Goal: Leave review/rating

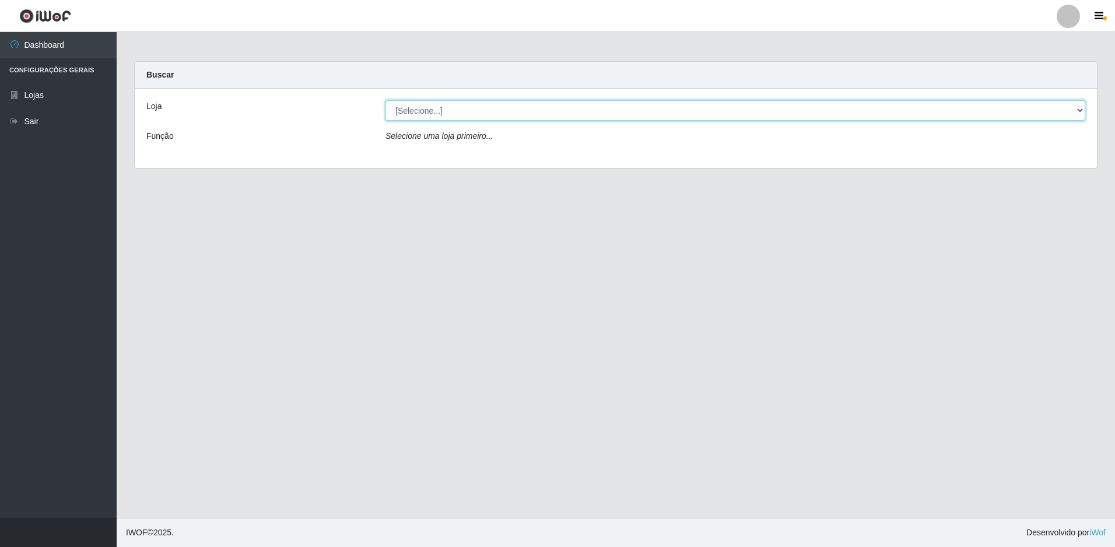
click at [409, 109] on select "[Selecione...] Extraplus - Loja 50 [GEOGRAPHIC_DATA]" at bounding box center [735, 110] width 700 height 20
select select "451"
click at [385, 100] on select "[Selecione...] Extraplus - Loja 50 [GEOGRAPHIC_DATA]" at bounding box center [735, 110] width 700 height 20
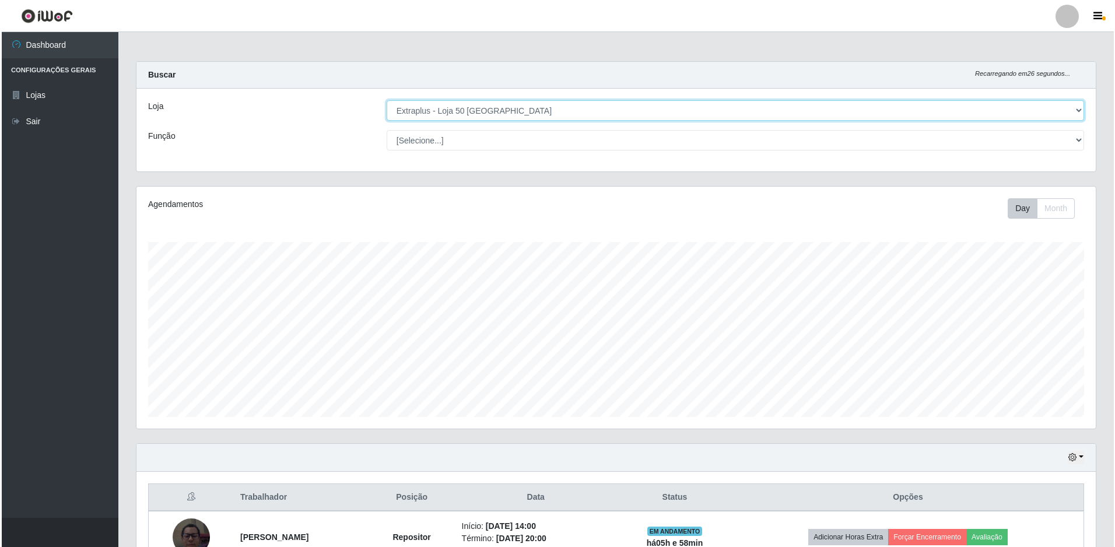
scroll to position [176, 0]
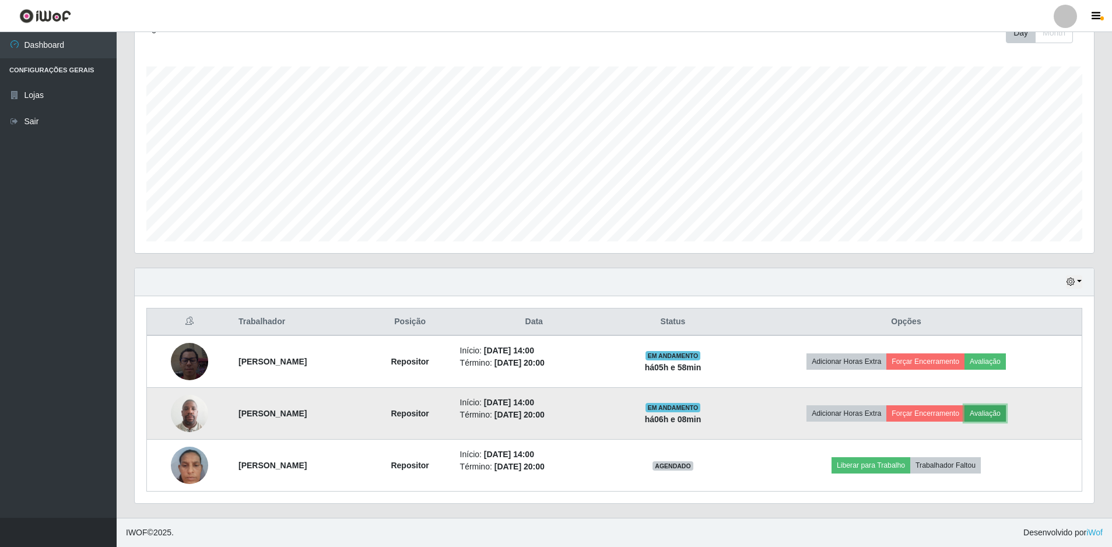
click at [1006, 415] on button "Avaliação" at bounding box center [984, 413] width 41 height 16
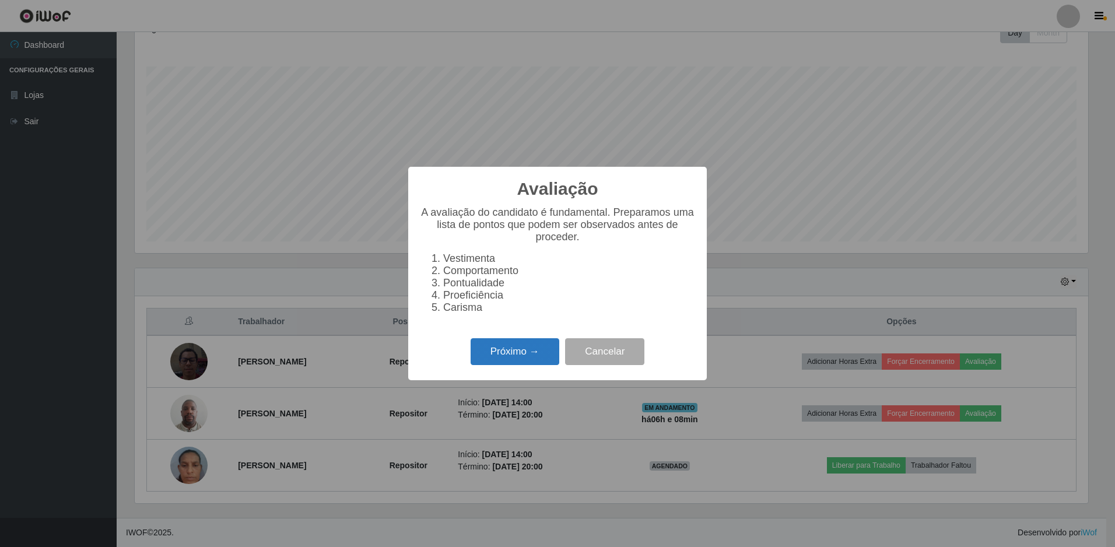
click at [524, 355] on button "Próximo →" at bounding box center [515, 351] width 89 height 27
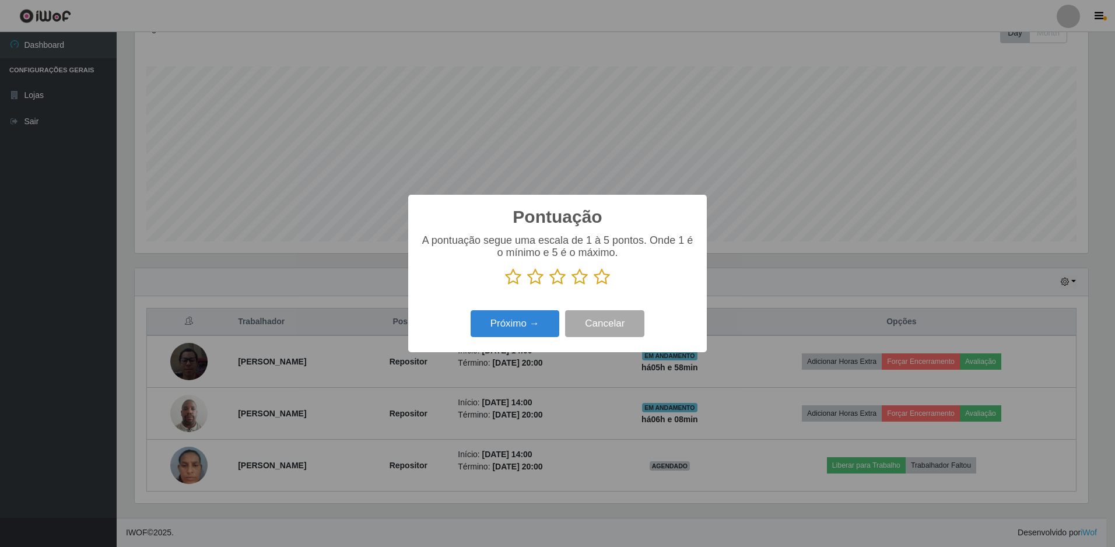
click at [599, 275] on icon at bounding box center [602, 276] width 16 height 17
click at [594, 286] on input "radio" at bounding box center [594, 286] width 0 height 0
click at [544, 324] on button "Próximo →" at bounding box center [515, 323] width 89 height 27
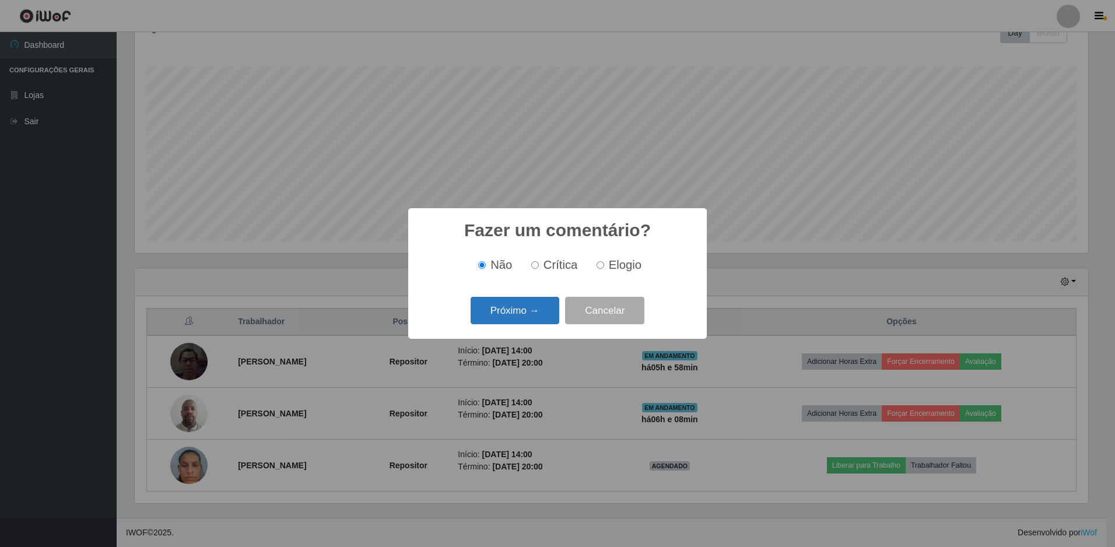
click at [503, 310] on button "Próximo →" at bounding box center [515, 310] width 89 height 27
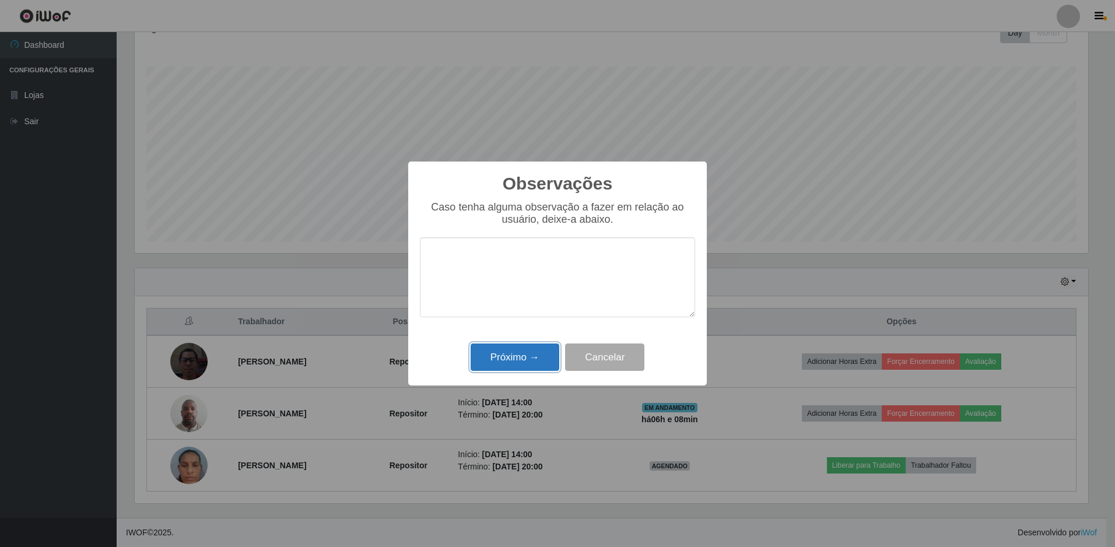
click at [527, 358] on button "Próximo →" at bounding box center [515, 356] width 89 height 27
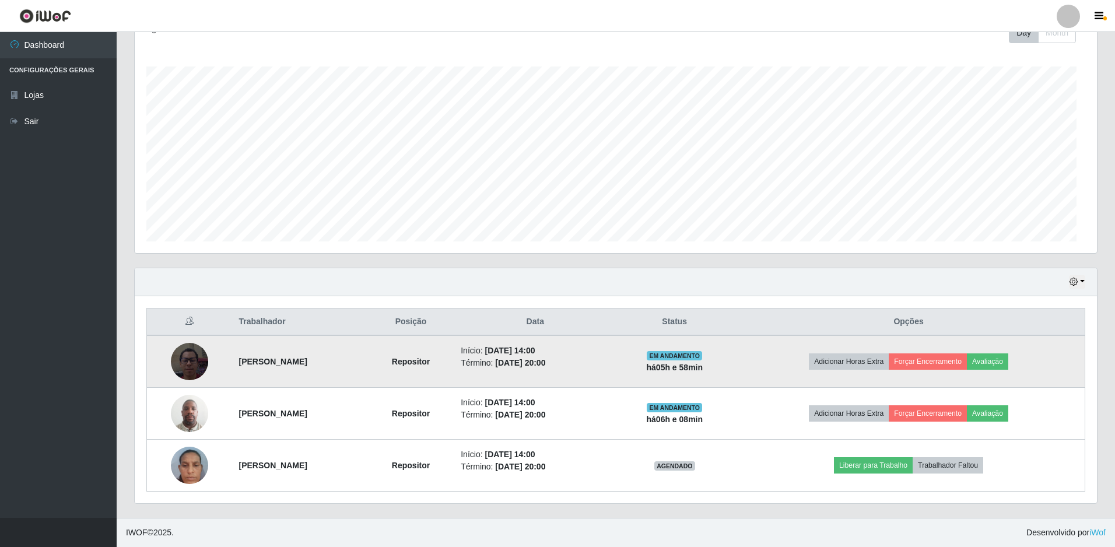
scroll to position [242, 959]
click at [1006, 359] on button "Avaliação" at bounding box center [984, 361] width 41 height 16
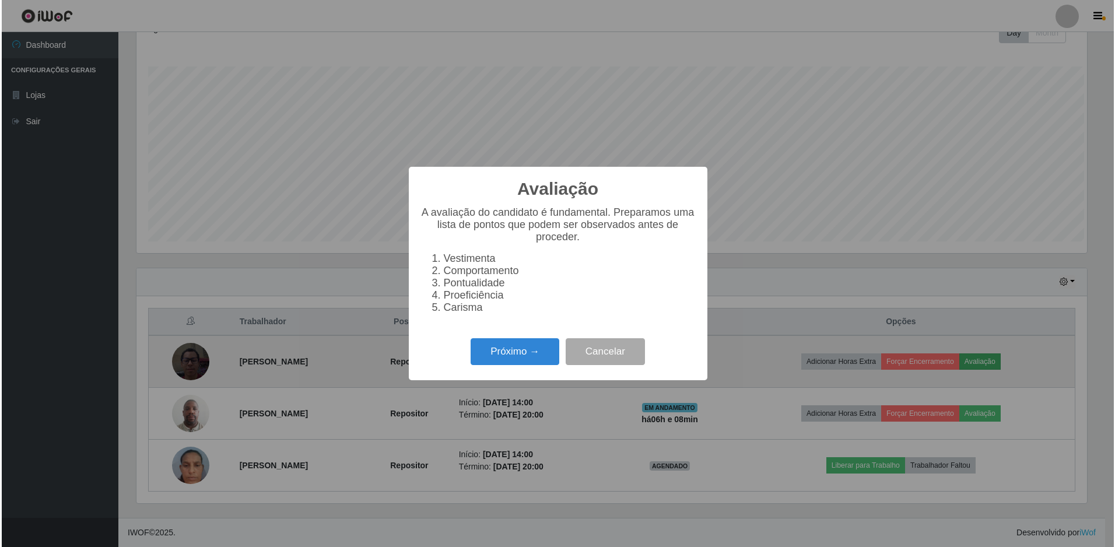
scroll to position [242, 953]
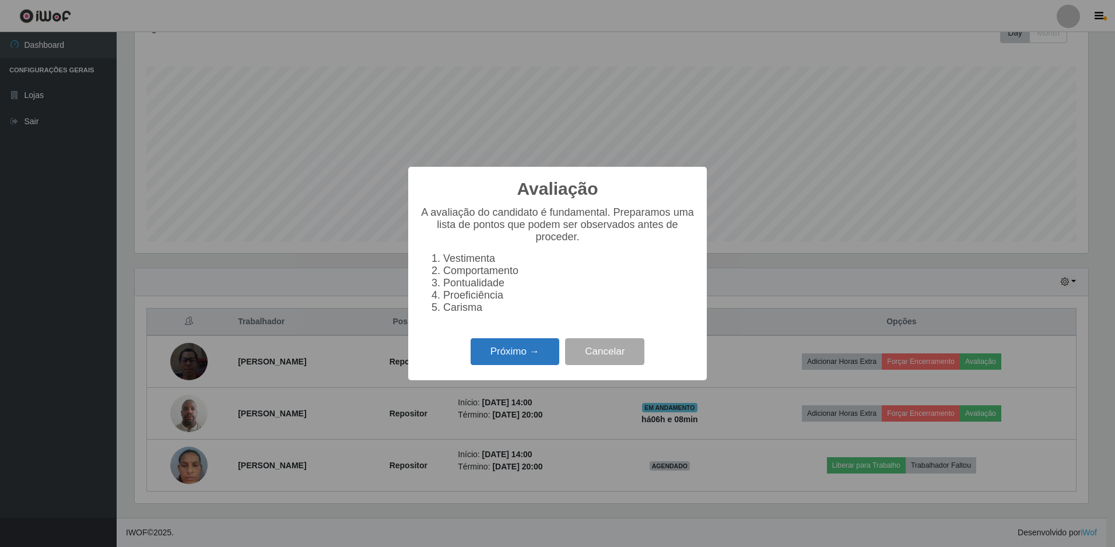
click at [535, 353] on button "Próximo →" at bounding box center [515, 351] width 89 height 27
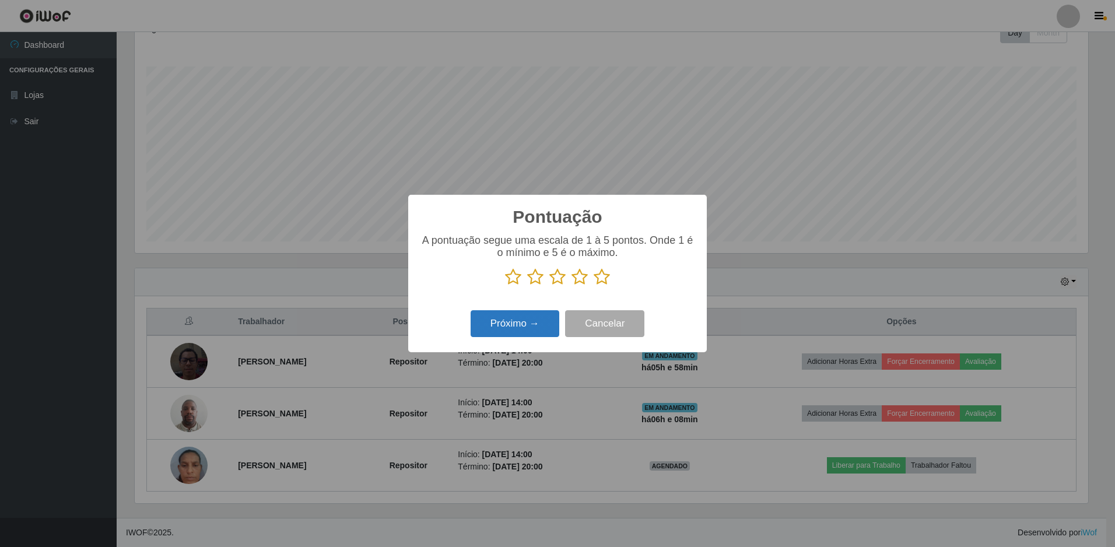
scroll to position [582824, 582112]
click at [603, 278] on icon at bounding box center [602, 276] width 16 height 17
click at [594, 286] on input "radio" at bounding box center [594, 286] width 0 height 0
click at [522, 327] on button "Próximo →" at bounding box center [515, 323] width 89 height 27
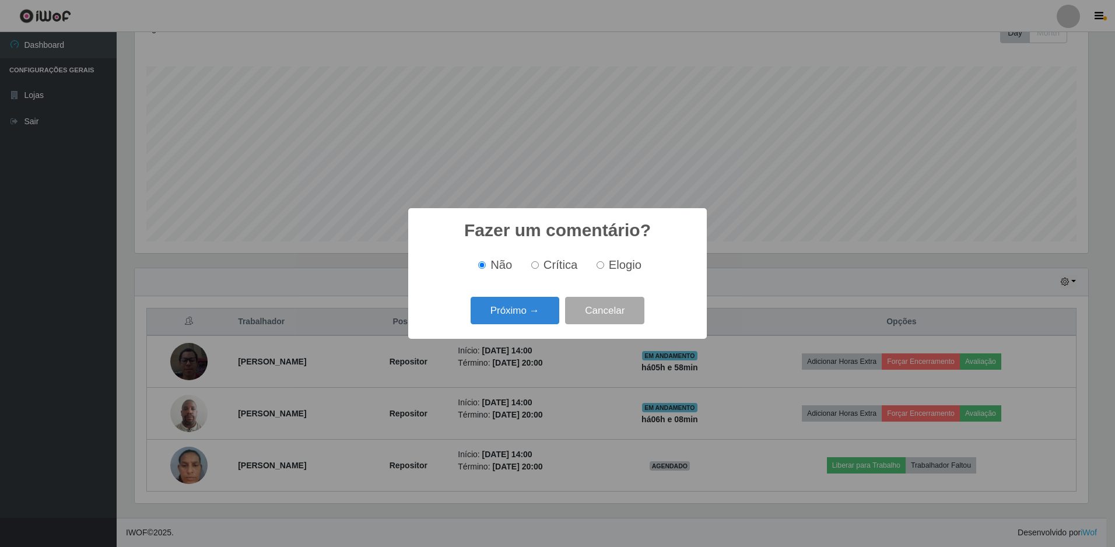
drag, startPoint x: 603, startPoint y: 261, endPoint x: 594, endPoint y: 272, distance: 15.3
click at [603, 262] on label "Elogio" at bounding box center [617, 264] width 50 height 13
click at [603, 262] on input "Elogio" at bounding box center [600, 265] width 8 height 8
radio input "true"
click at [536, 312] on button "Próximo →" at bounding box center [515, 310] width 89 height 27
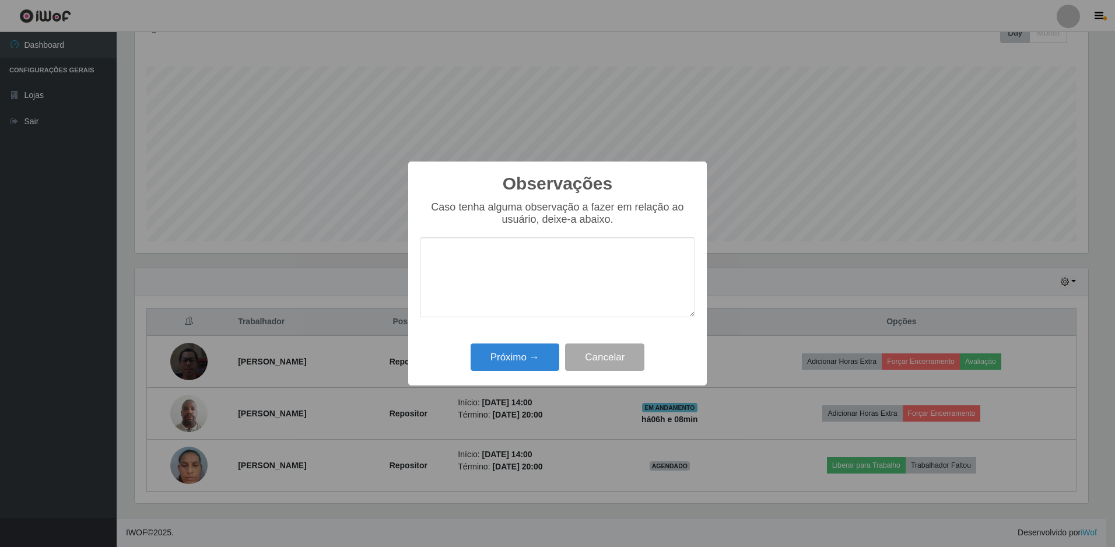
click at [515, 245] on textarea at bounding box center [557, 277] width 275 height 80
click at [528, 355] on button "Próximo →" at bounding box center [515, 356] width 89 height 27
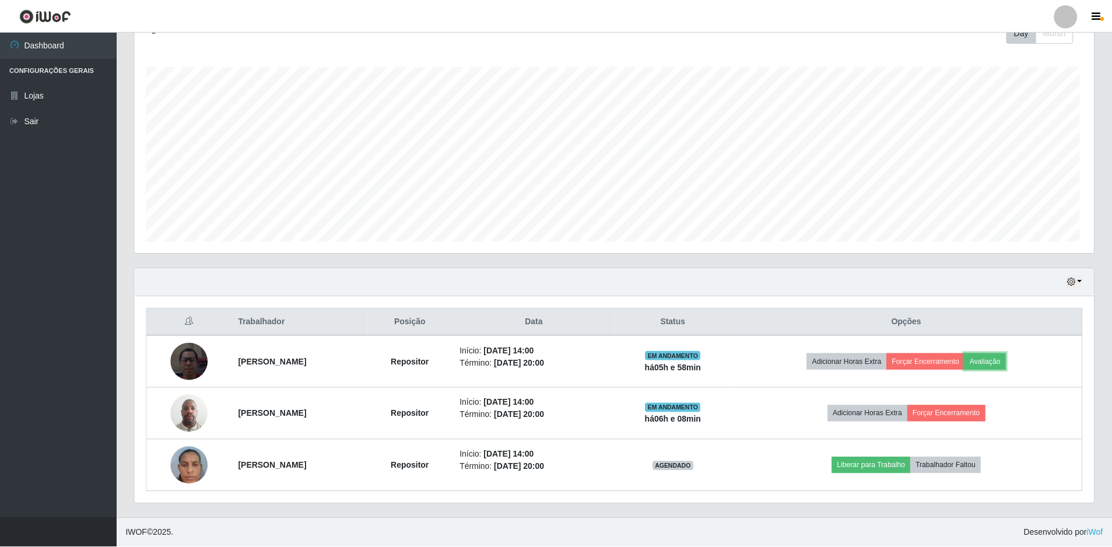
scroll to position [242, 959]
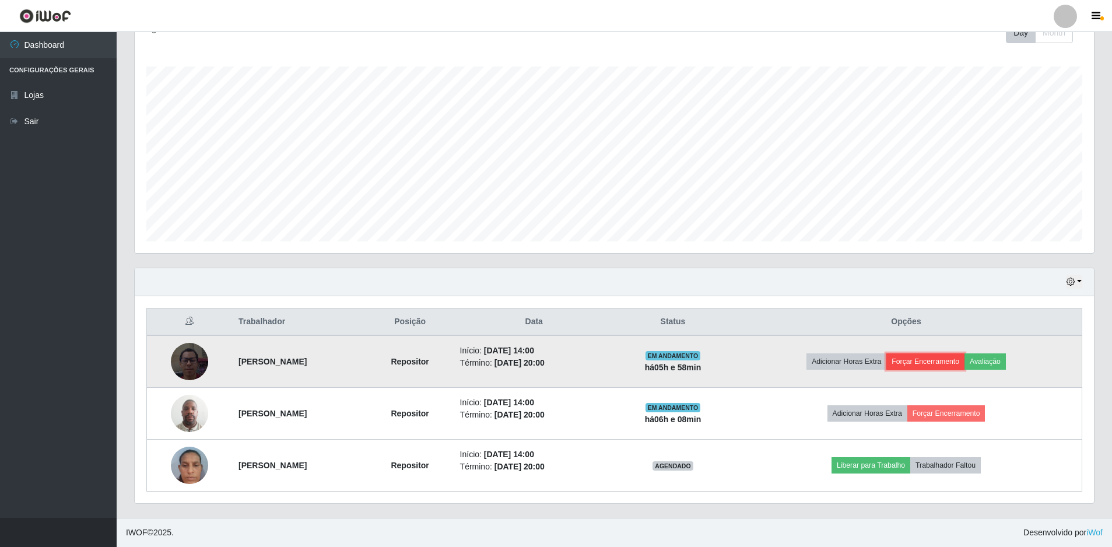
click at [938, 356] on button "Forçar Encerramento" at bounding box center [925, 361] width 78 height 16
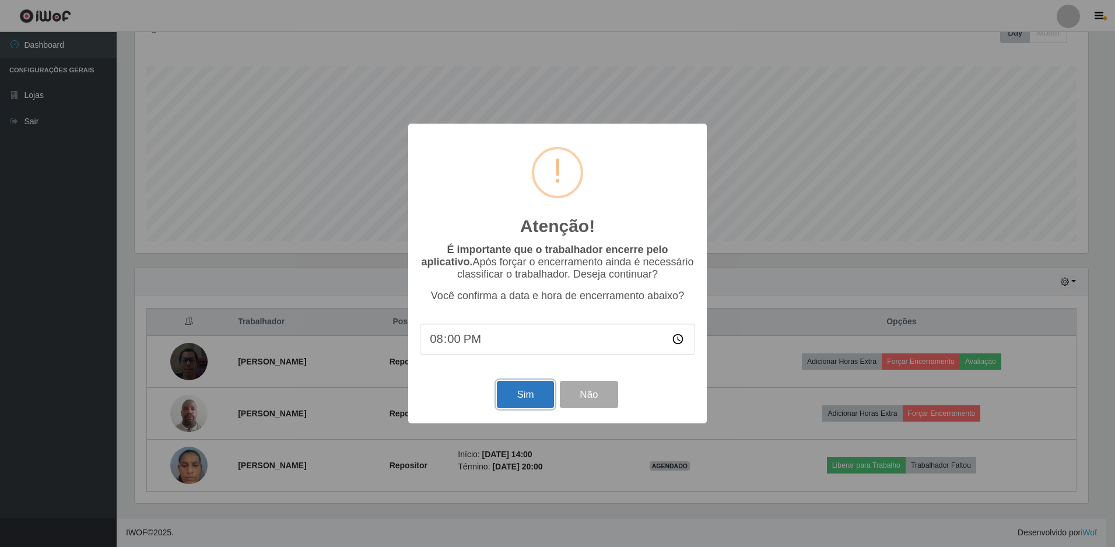
click at [524, 400] on button "Sim" at bounding box center [525, 394] width 57 height 27
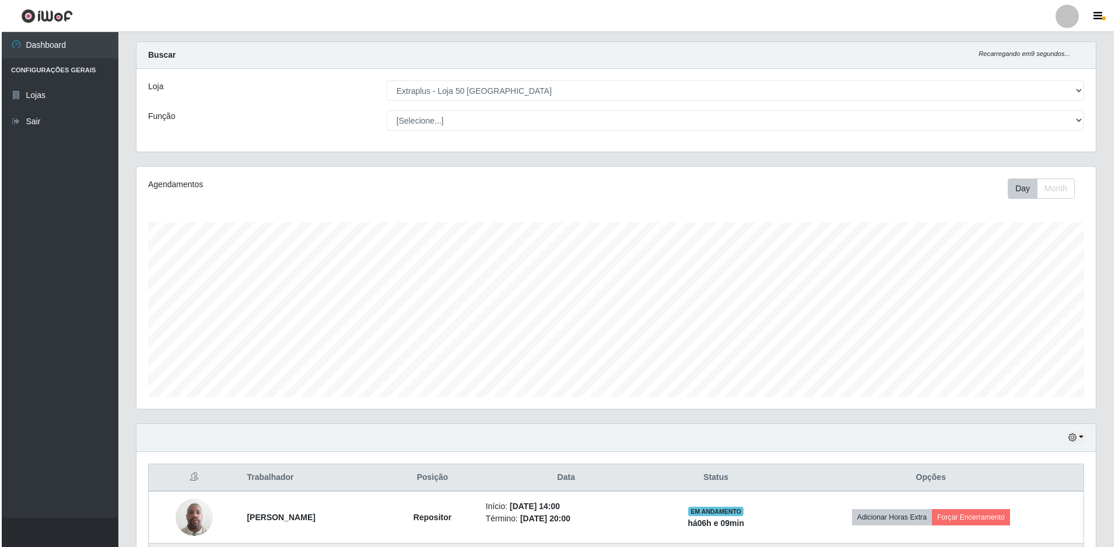
scroll to position [124, 0]
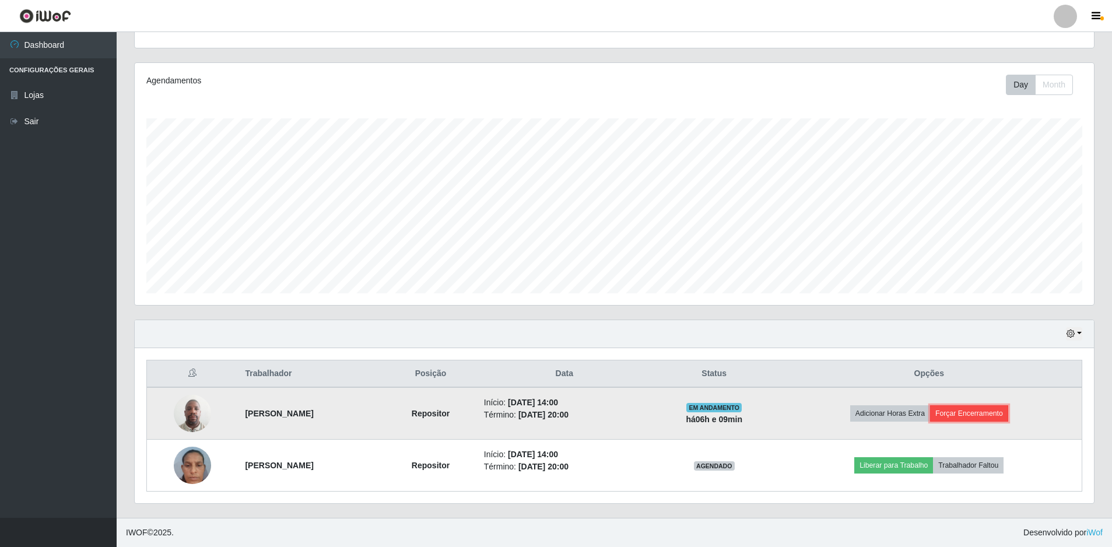
click at [971, 413] on button "Forçar Encerramento" at bounding box center [969, 413] width 78 height 16
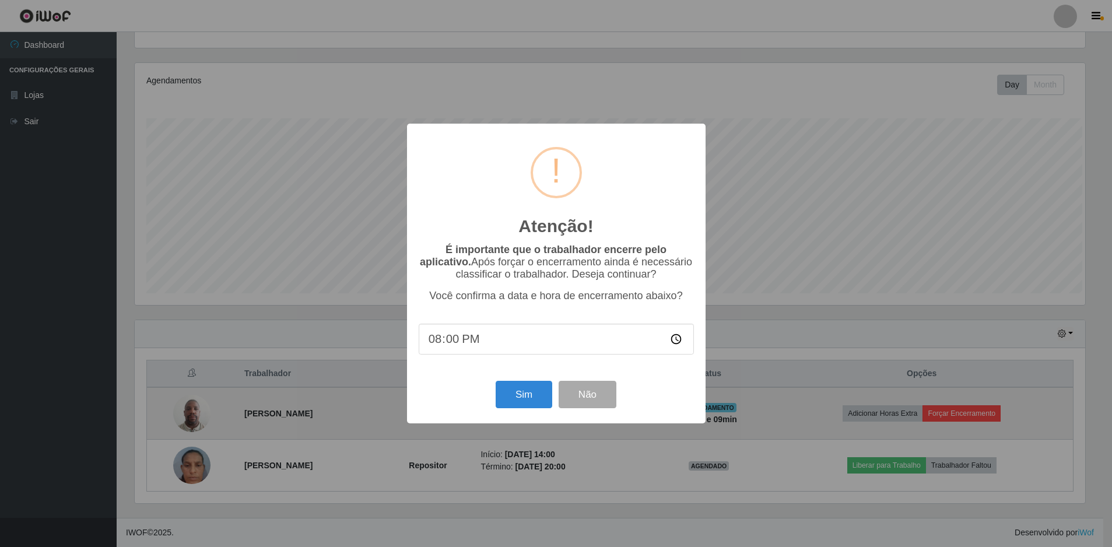
scroll to position [242, 953]
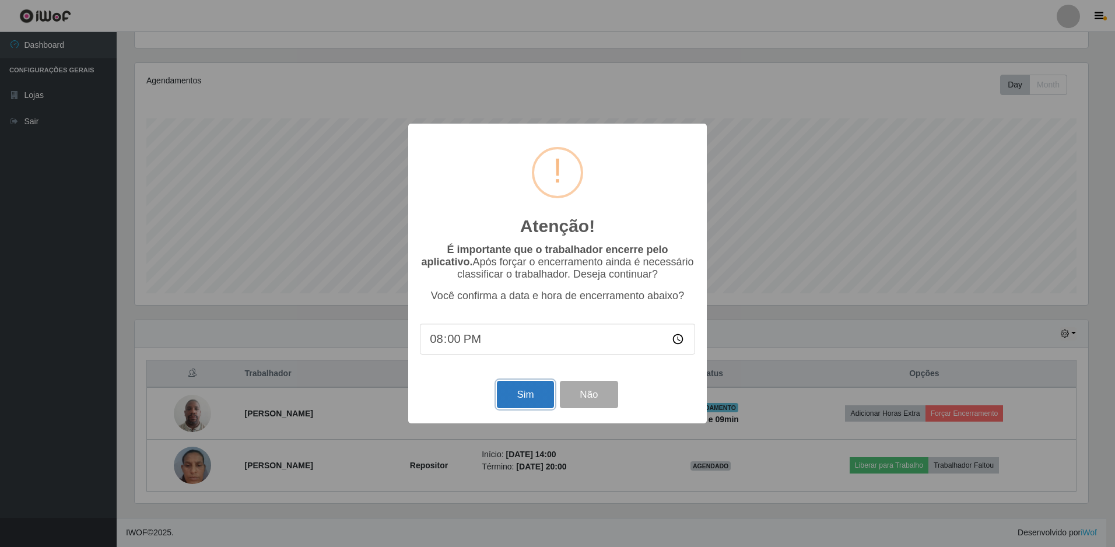
click at [532, 395] on button "Sim" at bounding box center [525, 394] width 57 height 27
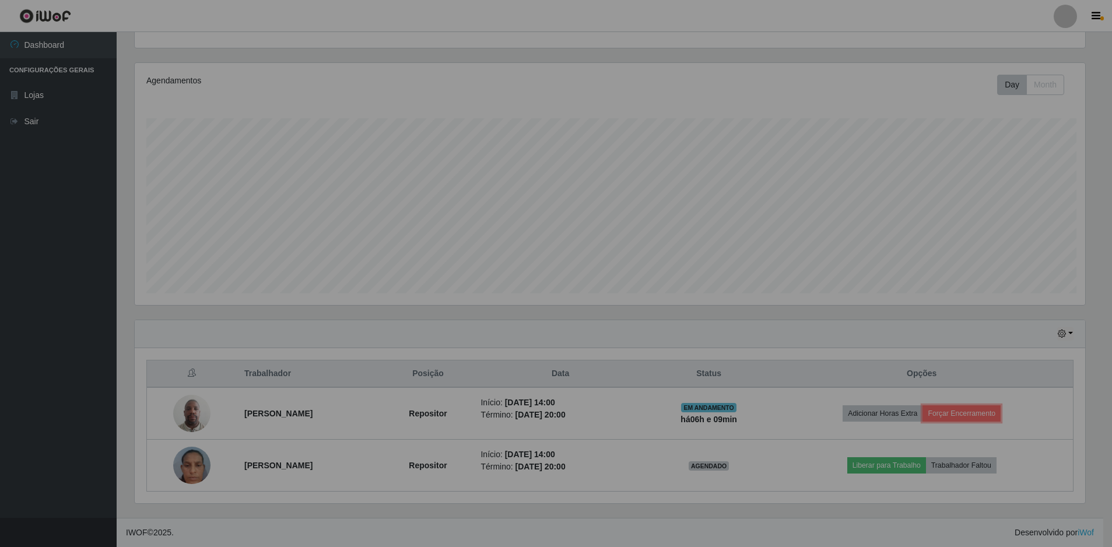
scroll to position [0, 0]
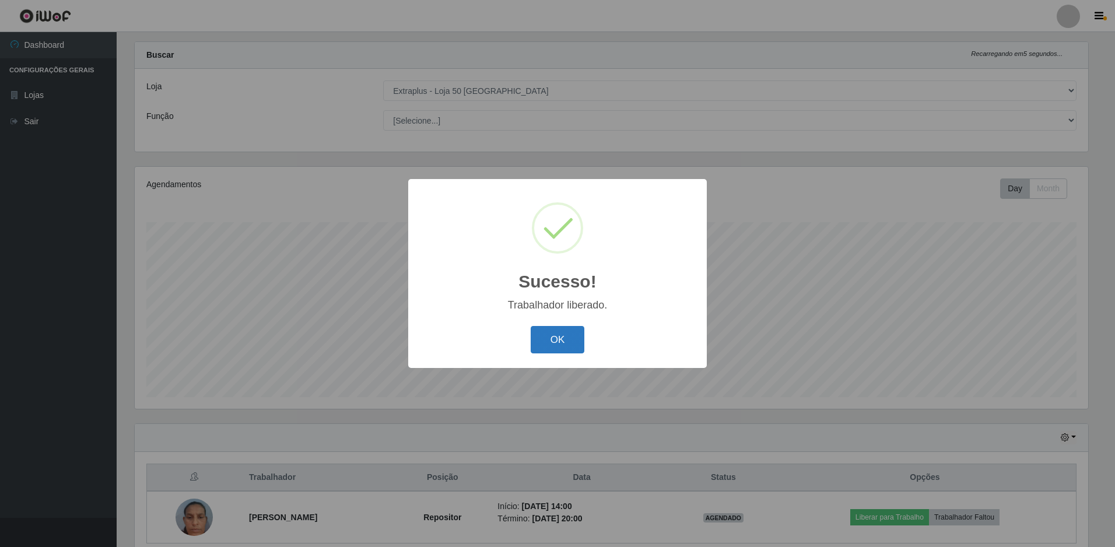
click at [566, 339] on button "OK" at bounding box center [558, 339] width 54 height 27
